Goal: Navigation & Orientation: Find specific page/section

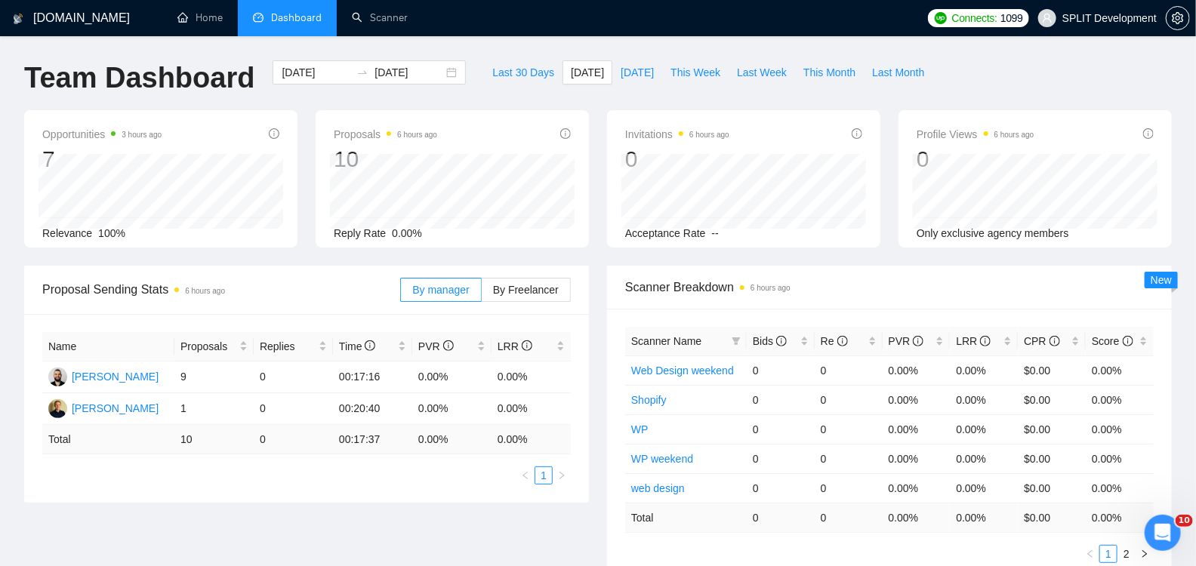
click at [1141, 81] on div "Team Dashboard [DATE] [DATE] Last 30 Days [DATE] [DATE] This Week Last Week Thi…" at bounding box center [597, 85] width 1165 height 50
